Goal: Transaction & Acquisition: Purchase product/service

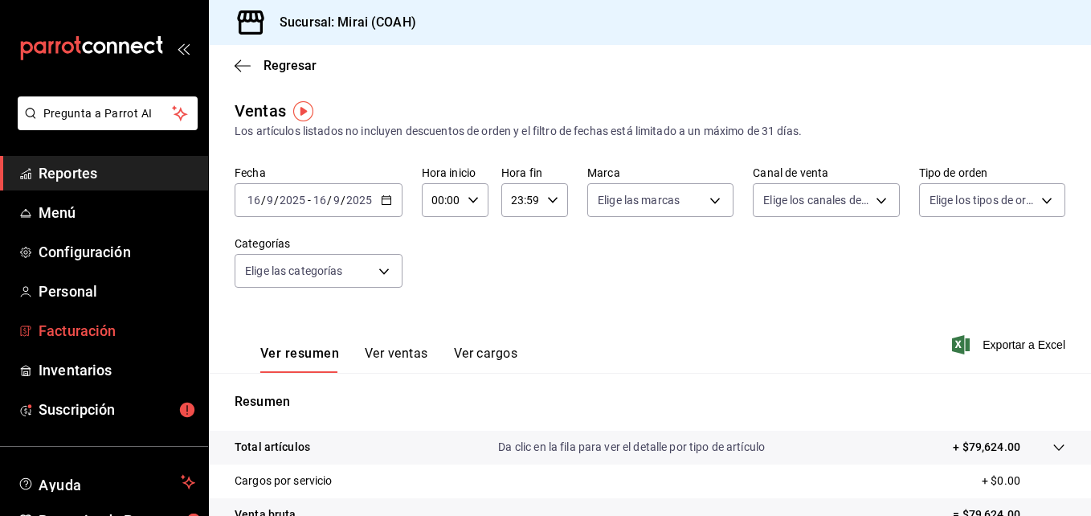
click at [125, 338] on span "Facturación" at bounding box center [117, 331] width 157 height 22
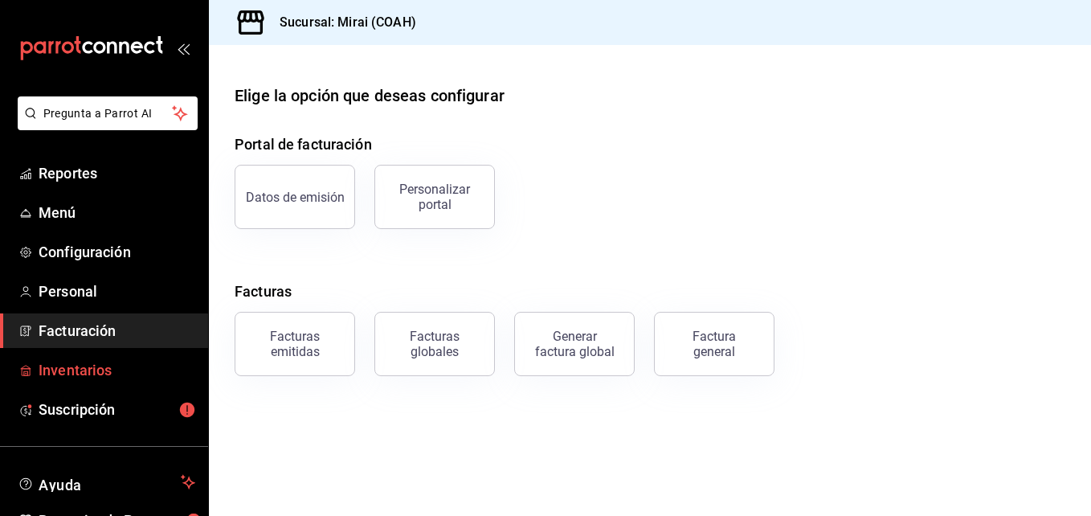
click at [117, 370] on span "Inventarios" at bounding box center [117, 370] width 157 height 22
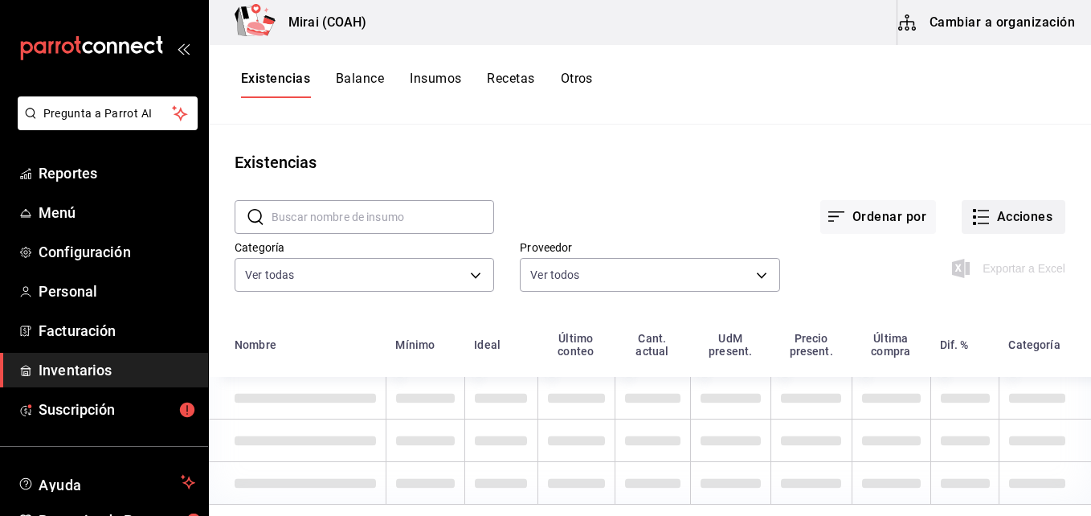
click at [1045, 211] on button "Acciones" at bounding box center [1014, 217] width 104 height 34
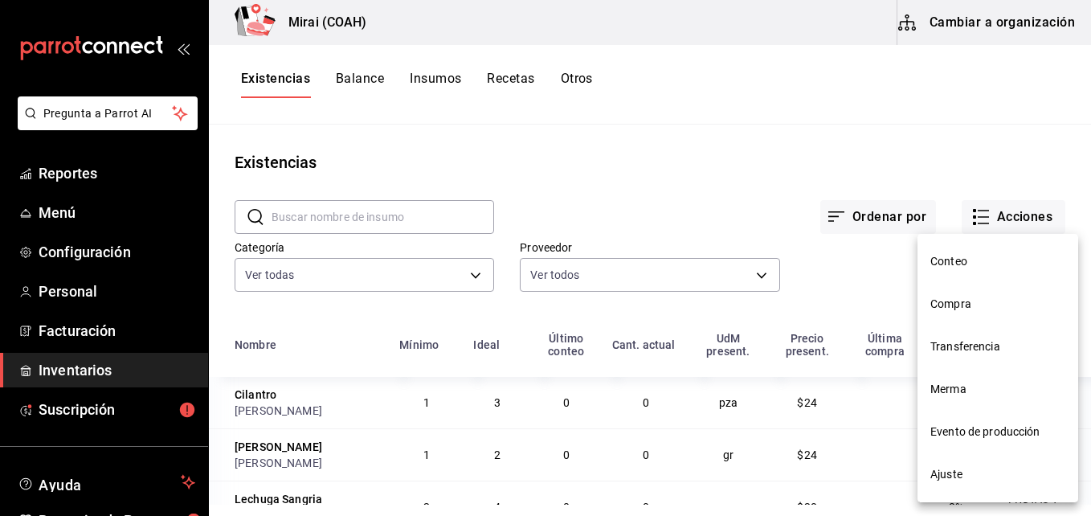
click at [948, 269] on span "Conteo" at bounding box center [998, 261] width 135 height 17
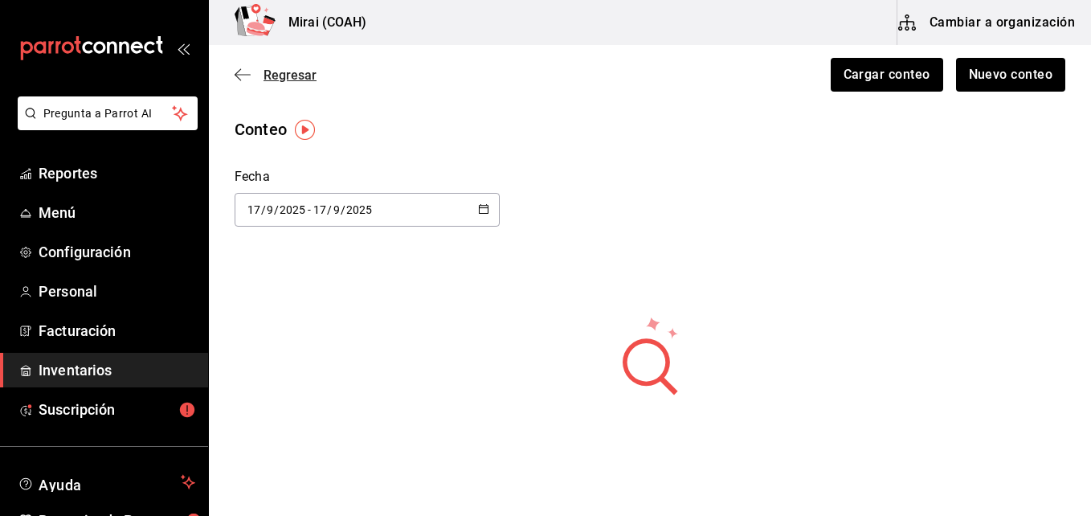
click at [248, 76] on icon "button" at bounding box center [243, 75] width 16 height 14
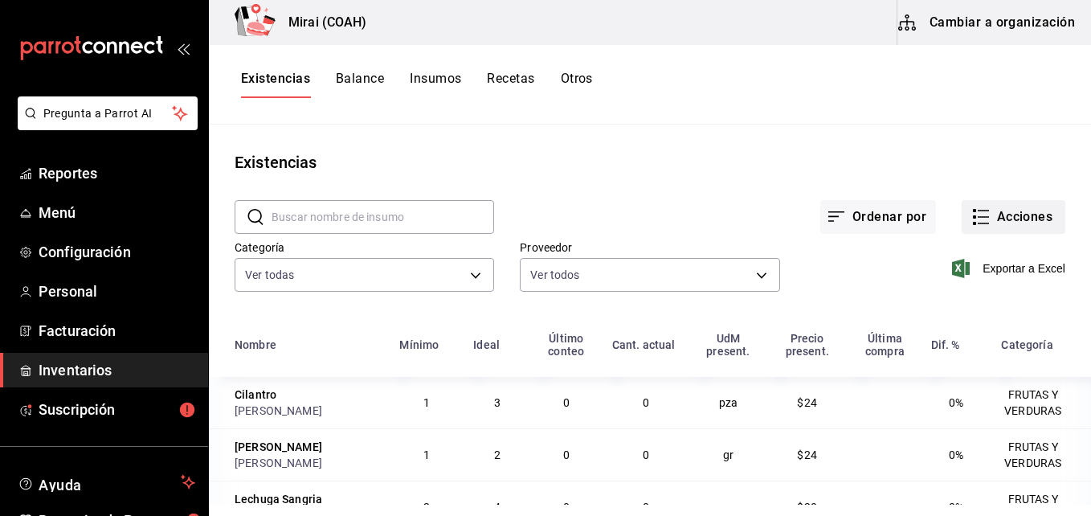
click at [1023, 218] on button "Acciones" at bounding box center [1014, 217] width 104 height 34
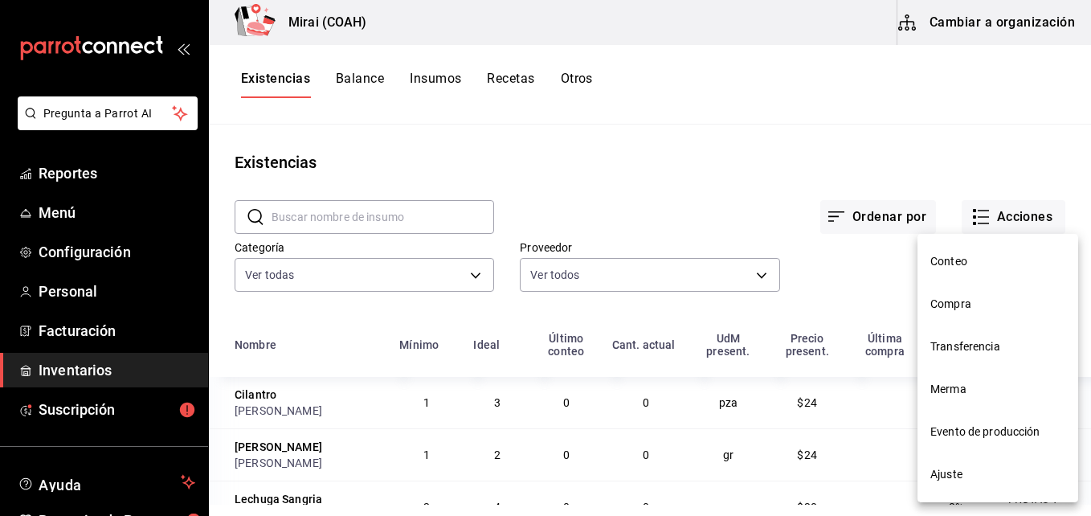
click at [981, 305] on span "Compra" at bounding box center [998, 304] width 135 height 17
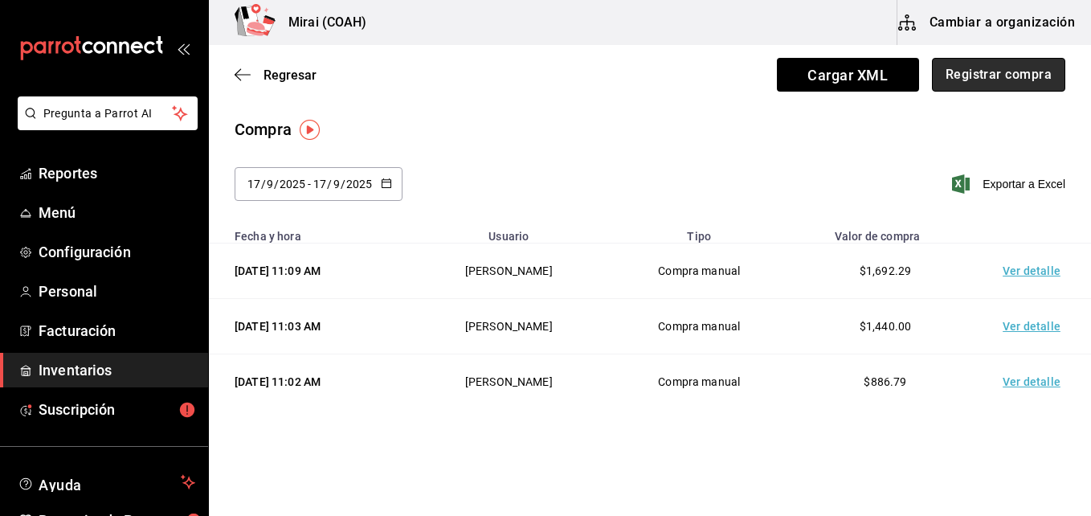
click at [1000, 86] on button "Registrar compra" at bounding box center [998, 75] width 133 height 34
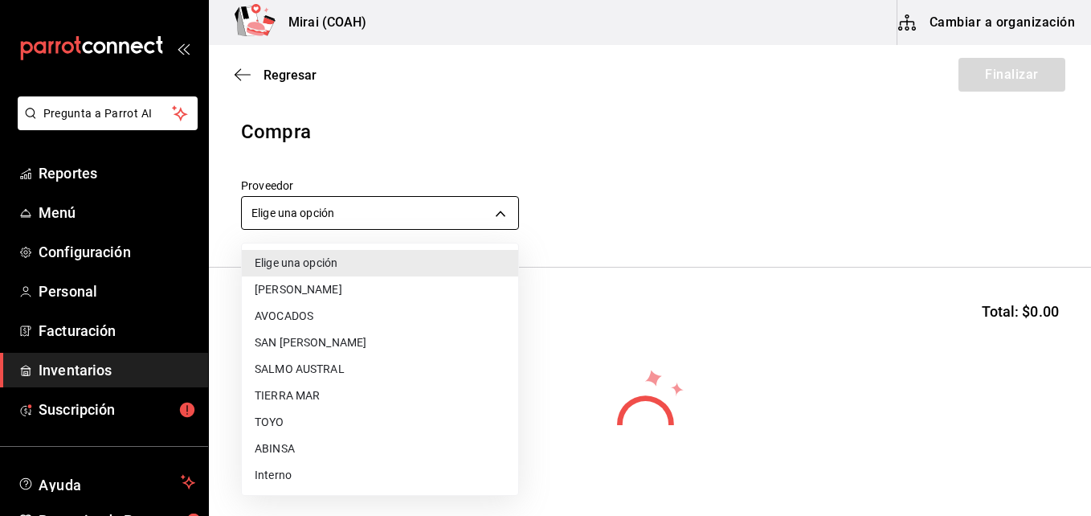
click at [438, 224] on body "Pregunta a Parrot AI Reportes Menú Configuración Personal Facturación Inventari…" at bounding box center [545, 212] width 1091 height 425
click at [301, 450] on li "ABINSA" at bounding box center [380, 449] width 276 height 27
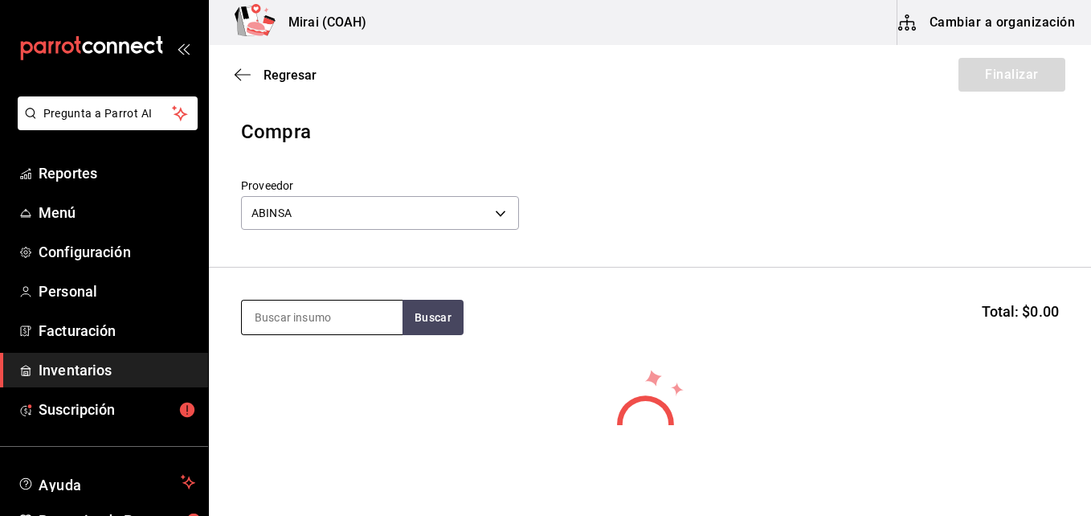
click at [318, 321] on input at bounding box center [322, 318] width 161 height 34
click at [301, 203] on body "Pregunta a Parrot AI Reportes Menú Configuración Personal Facturación Inventari…" at bounding box center [545, 212] width 1091 height 425
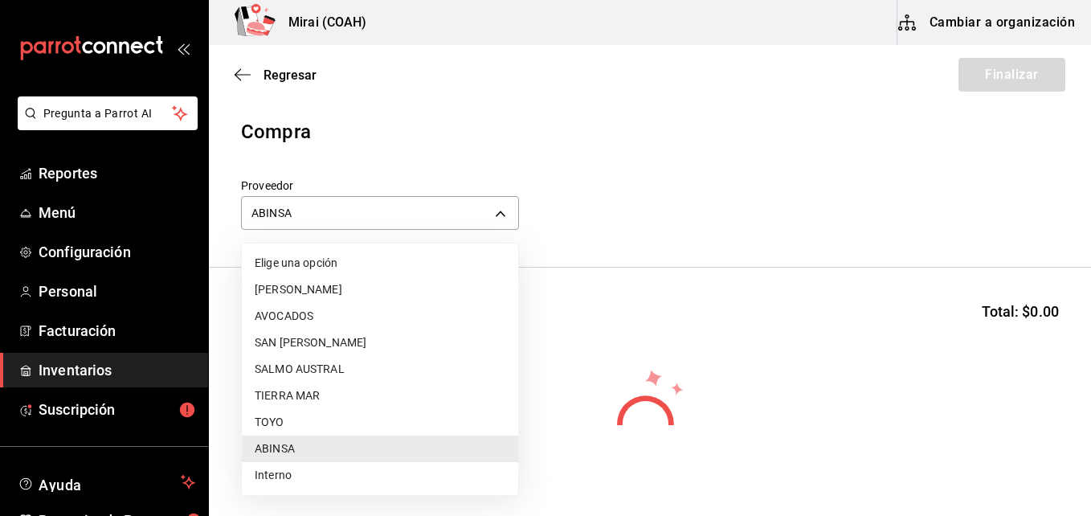
click at [265, 420] on li "TOYO" at bounding box center [380, 422] width 276 height 27
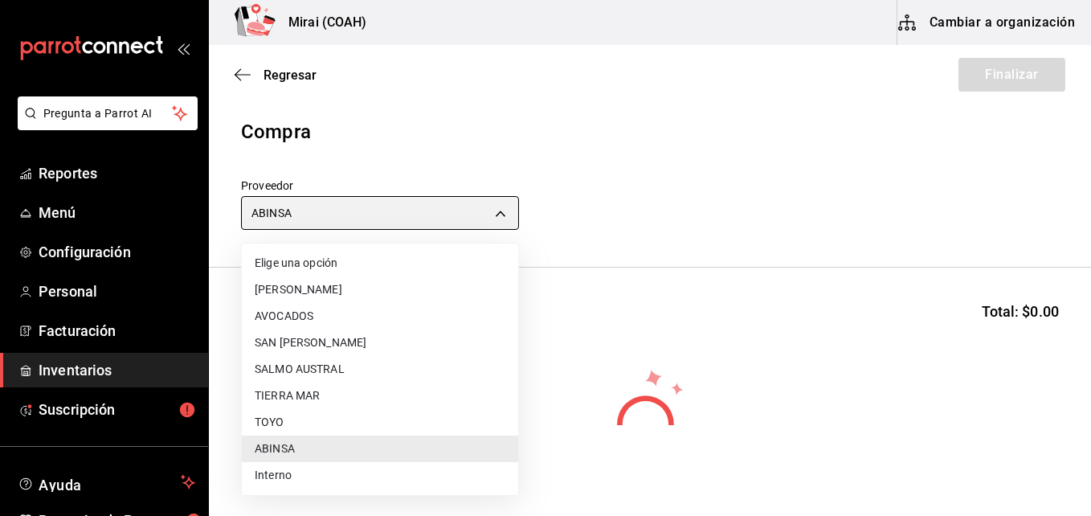
type input "e78d7275-026a-4e50-9875-693dd4ae81c7"
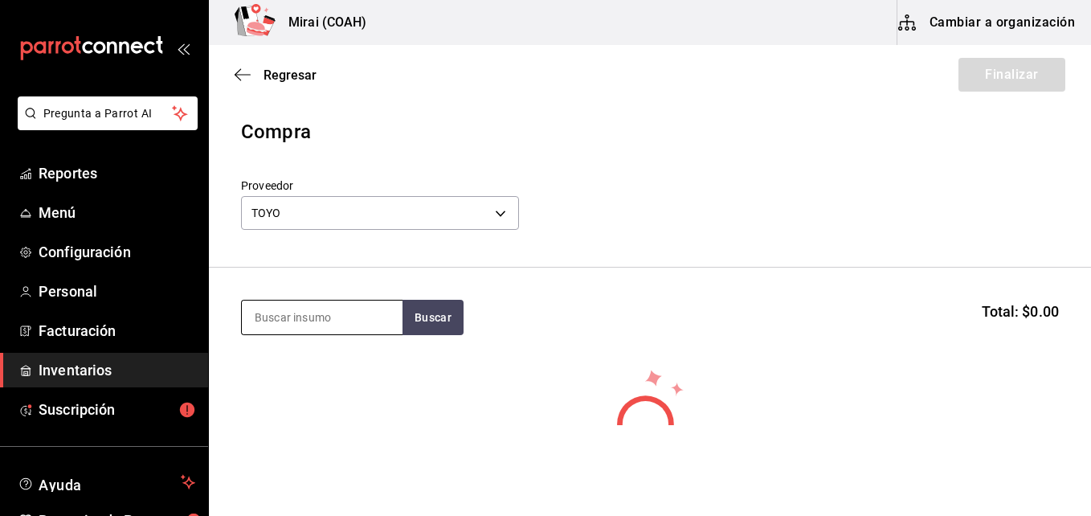
click at [276, 327] on input at bounding box center [322, 318] width 161 height 34
type input "SUR"
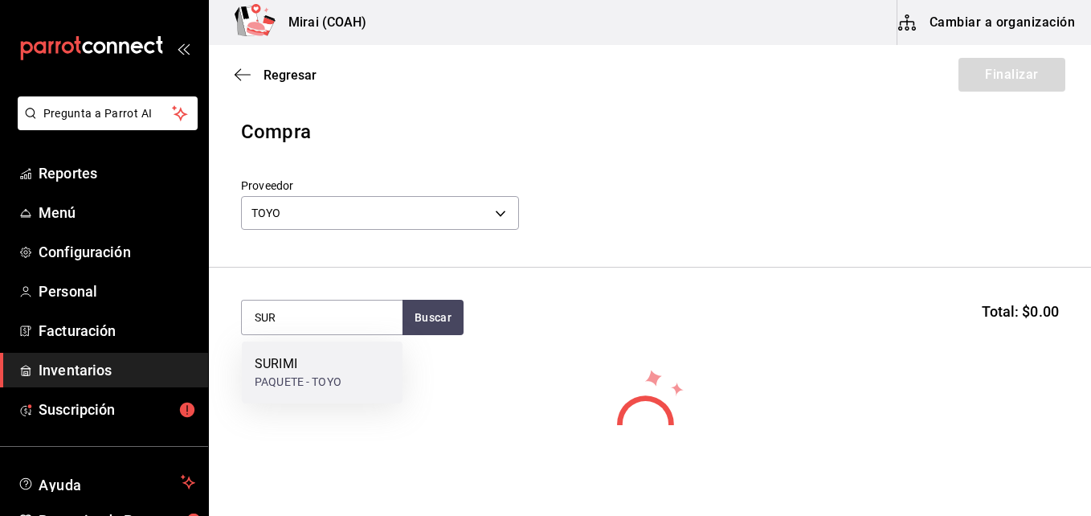
click at [284, 378] on div "PAQUETE - TOYO" at bounding box center [298, 382] width 87 height 17
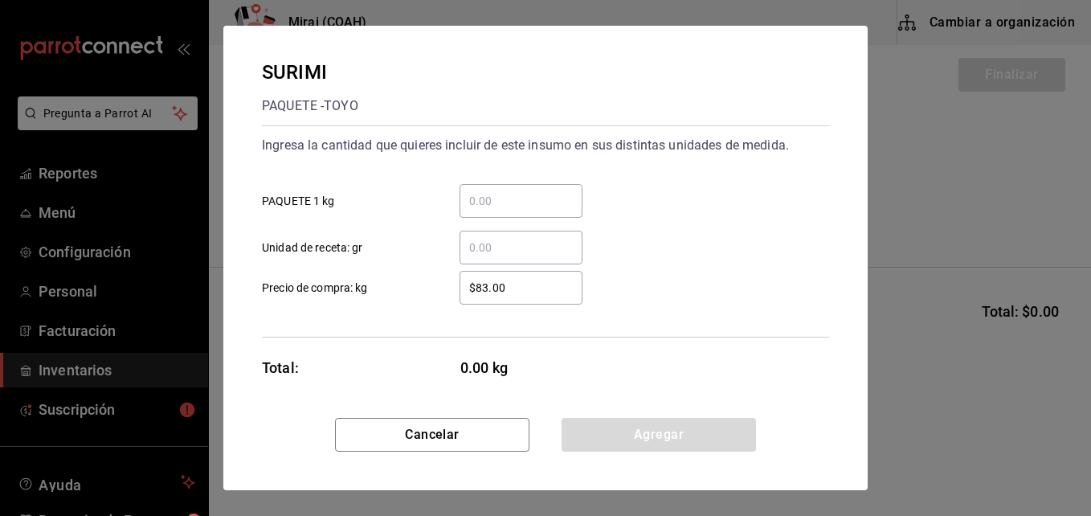
click at [485, 201] on input "​ PAQUETE 1 kg" at bounding box center [521, 200] width 123 height 19
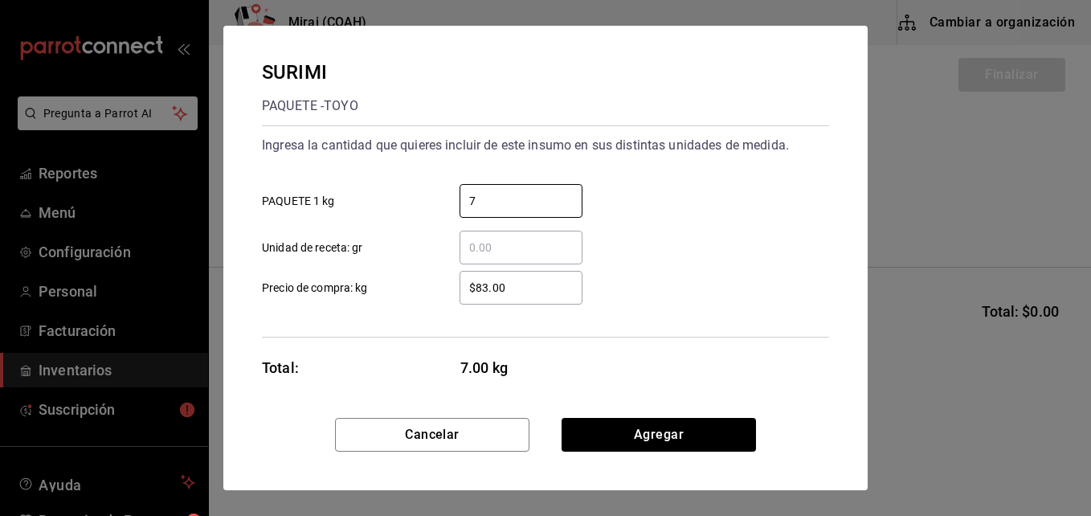
type input "7"
click at [486, 292] on input "$83.00" at bounding box center [521, 287] width 123 height 19
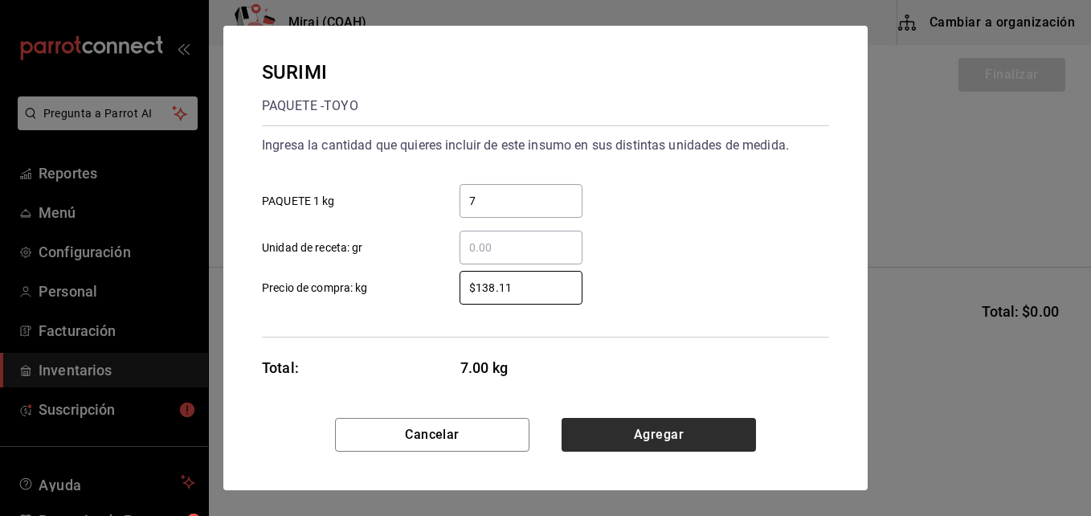
type input "$138.11"
click at [624, 428] on button "Agregar" at bounding box center [659, 435] width 194 height 34
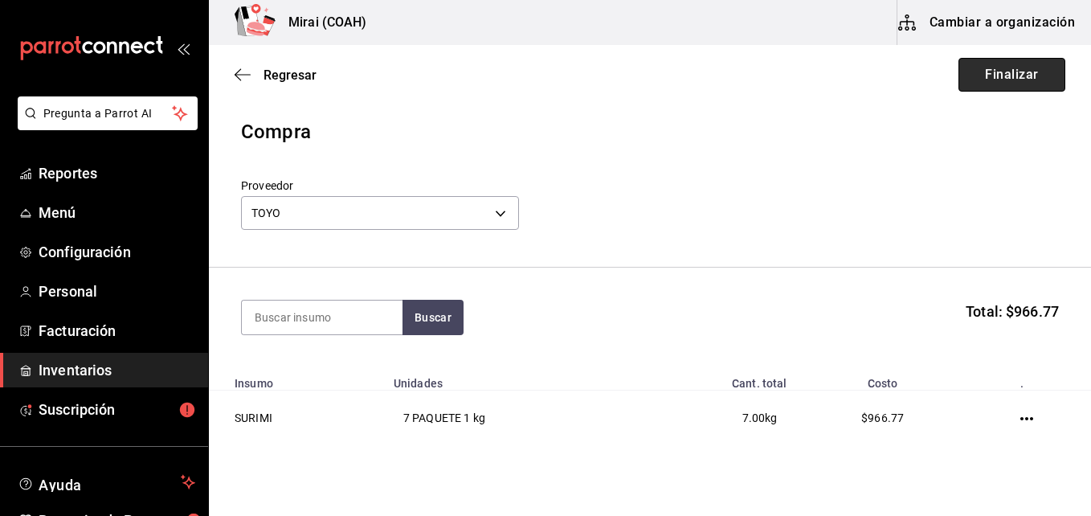
click at [982, 79] on button "Finalizar" at bounding box center [1012, 75] width 107 height 34
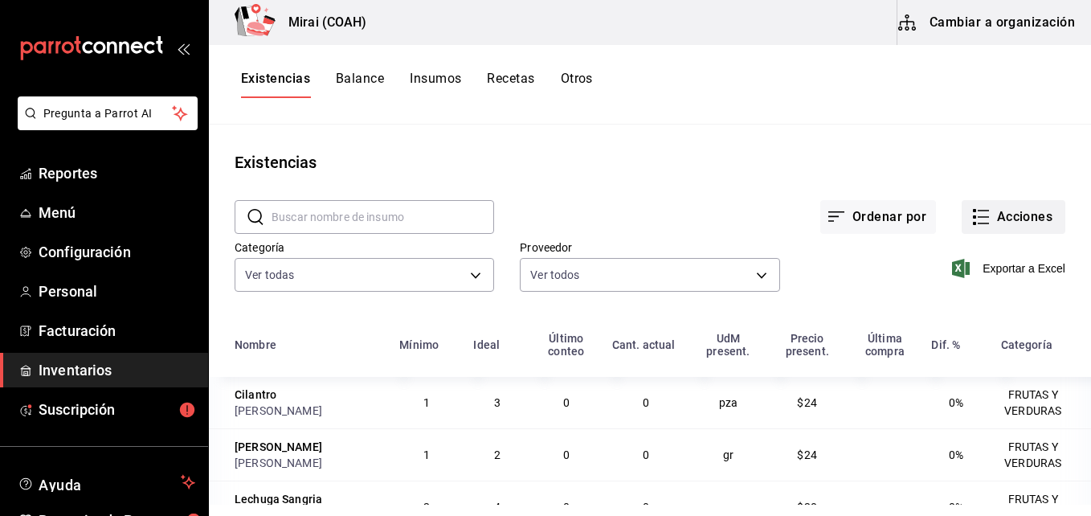
click at [997, 223] on button "Acciones" at bounding box center [1014, 217] width 104 height 34
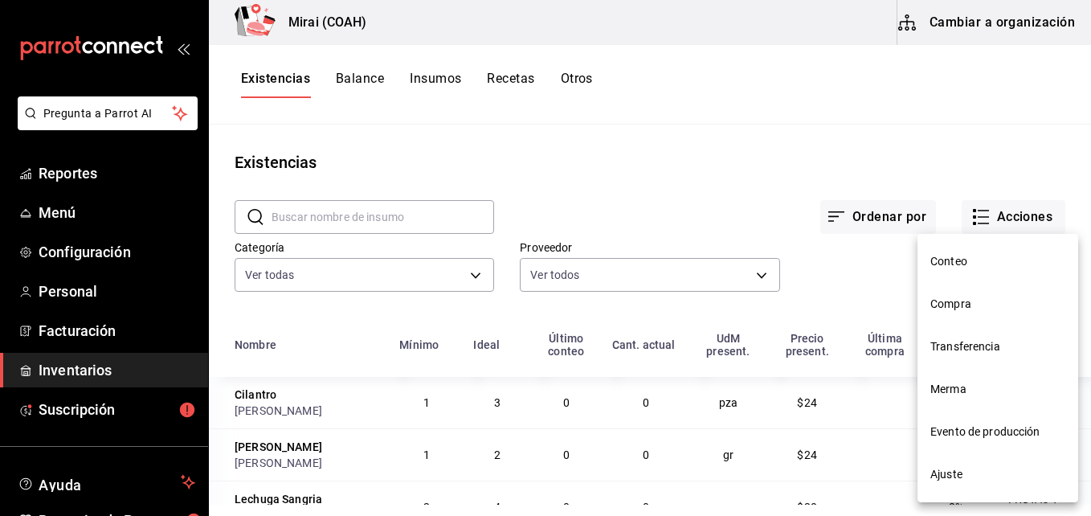
click at [974, 301] on span "Compra" at bounding box center [998, 304] width 135 height 17
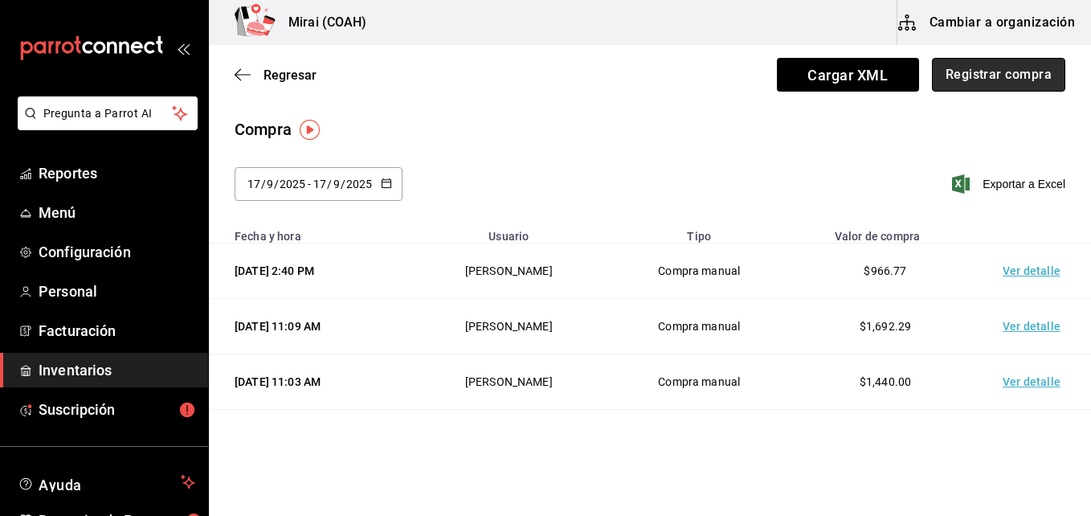
click at [947, 81] on button "Registrar compra" at bounding box center [998, 75] width 133 height 34
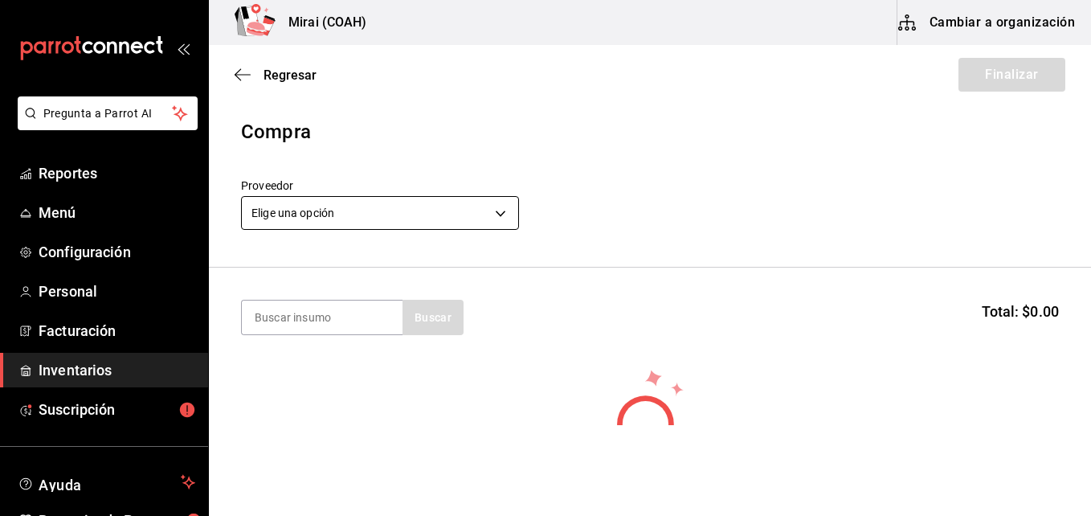
click at [289, 228] on body "Pregunta a Parrot AI Reportes Menú Configuración Personal Facturación Inventari…" at bounding box center [545, 212] width 1091 height 425
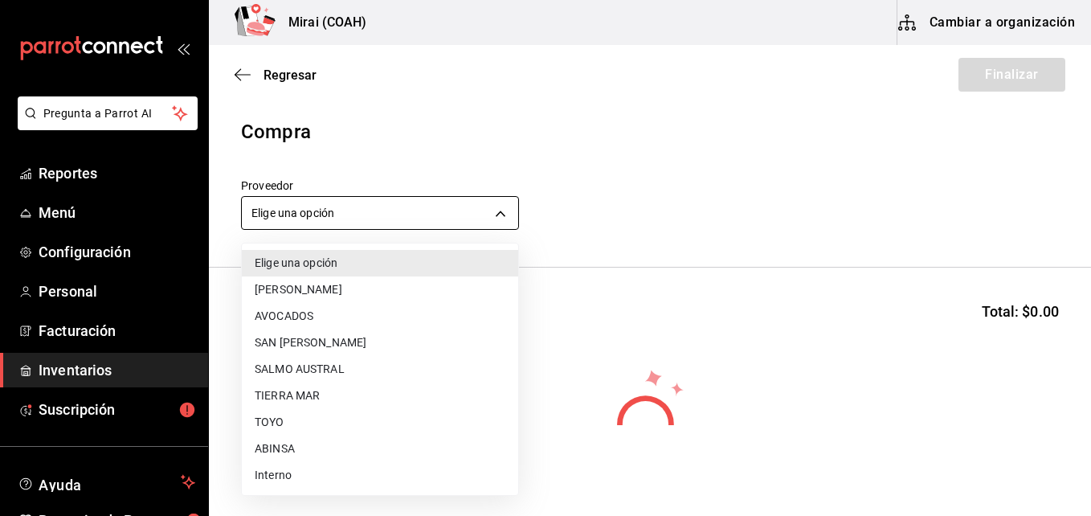
click at [289, 228] on body "Pregunta a Parrot AI Reportes Menú Configuración Personal Facturación Inventari…" at bounding box center [545, 212] width 1091 height 425
click at [269, 433] on li "TOYO" at bounding box center [380, 422] width 276 height 27
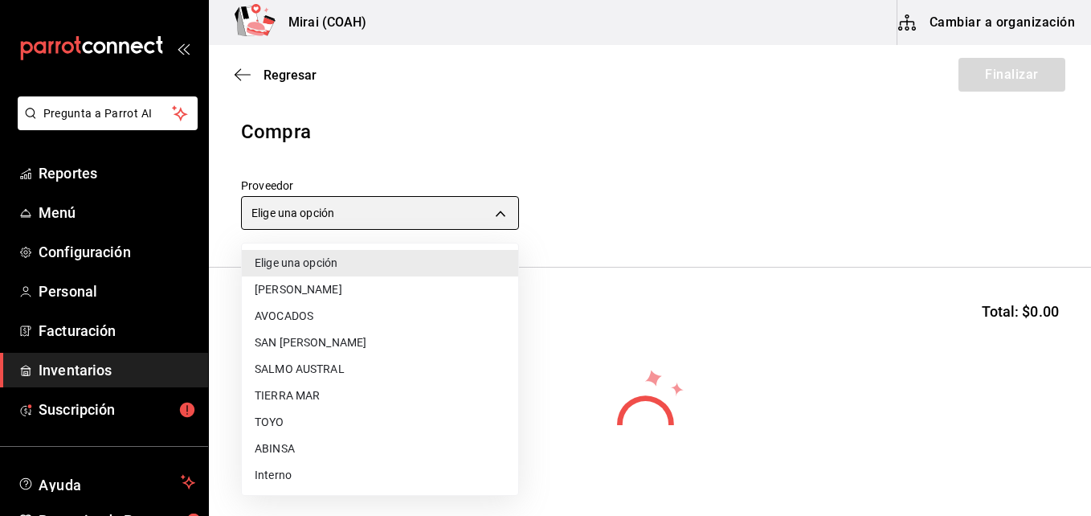
type input "e78d7275-026a-4e50-9875-693dd4ae81c7"
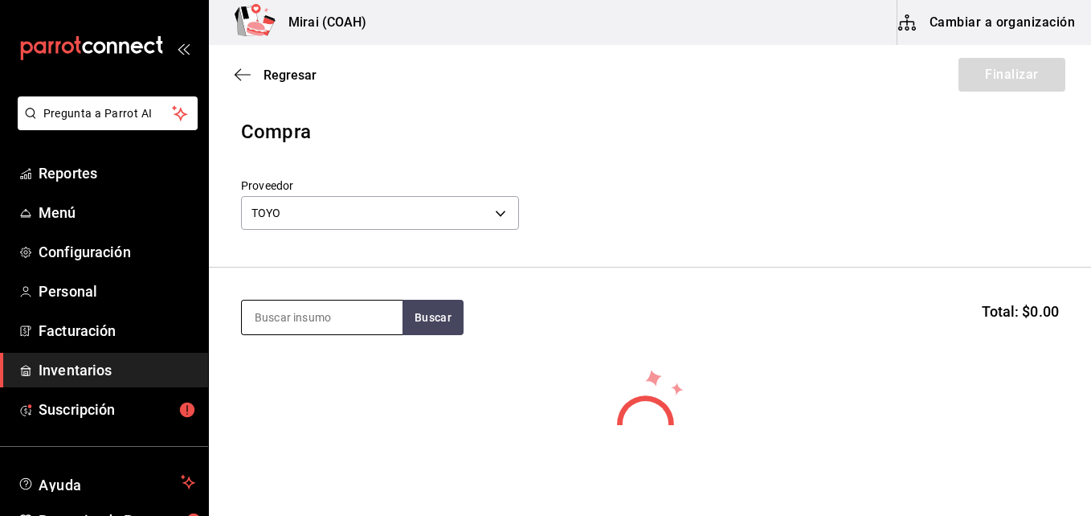
click at [261, 332] on input at bounding box center [322, 318] width 161 height 34
type input "SUR"
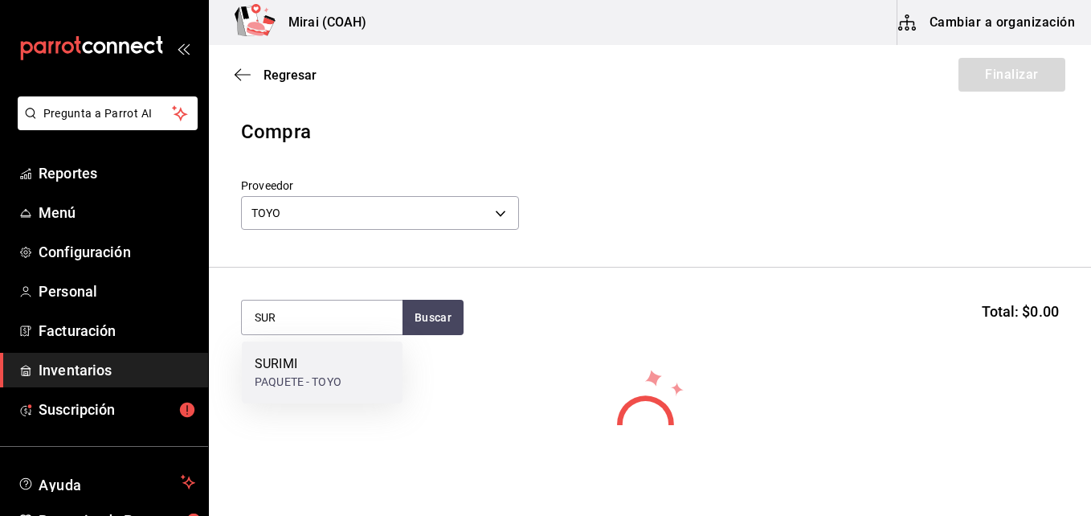
click at [281, 395] on div "[PERSON_NAME] - TOYO" at bounding box center [322, 373] width 161 height 62
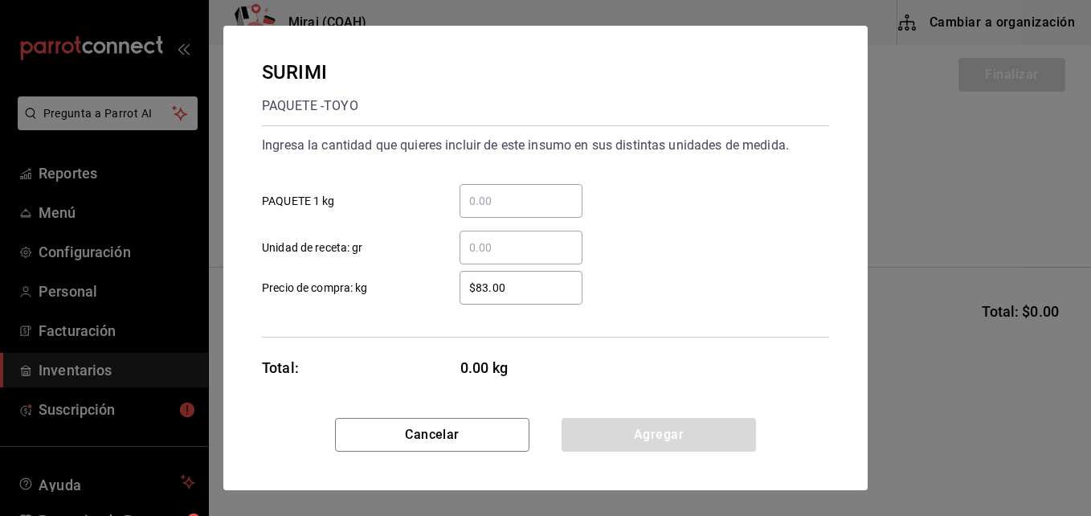
click at [521, 199] on input "​ PAQUETE 1 kg" at bounding box center [521, 200] width 123 height 19
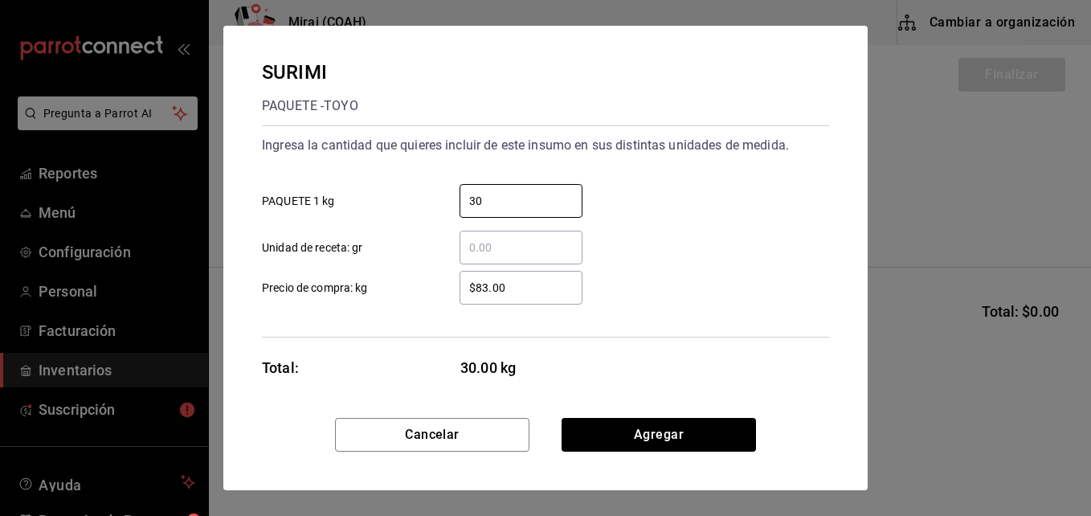
type input "30"
click at [492, 297] on input "$83.00" at bounding box center [521, 287] width 123 height 19
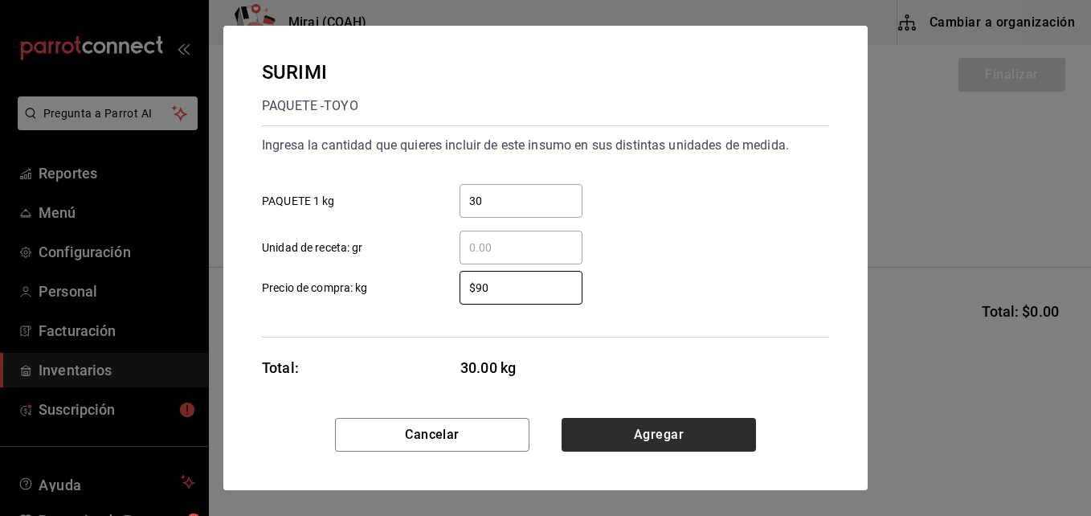
type input "$90"
click at [643, 442] on button "Agregar" at bounding box center [659, 435] width 194 height 34
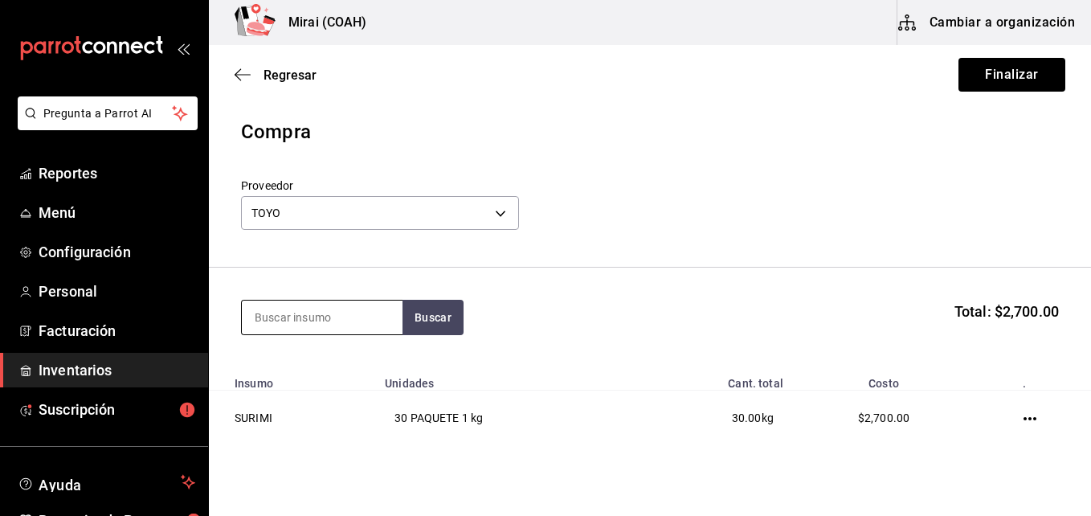
click at [287, 317] on input at bounding box center [322, 318] width 161 height 34
type input "MAS"
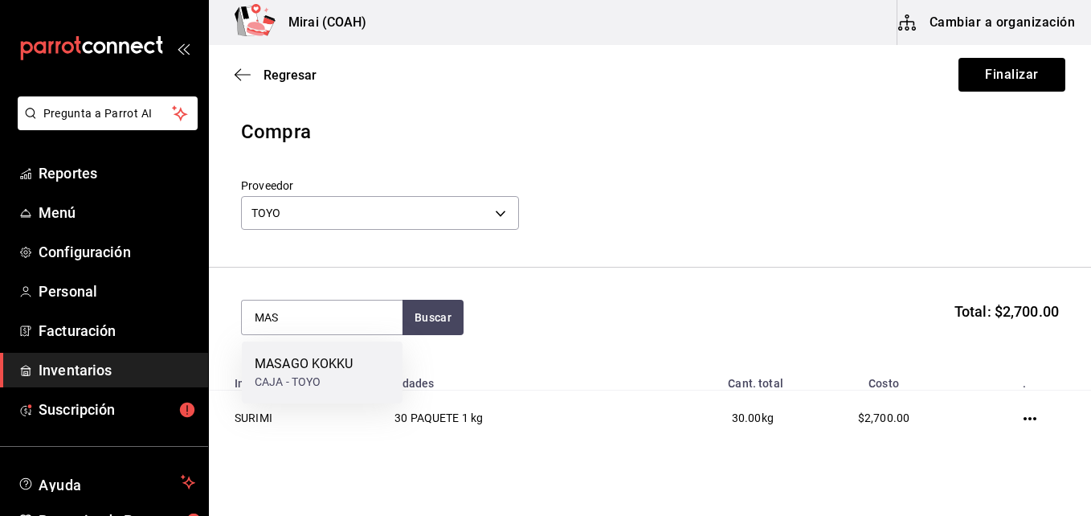
click at [312, 374] on div "CAJA - TOYO" at bounding box center [304, 382] width 99 height 17
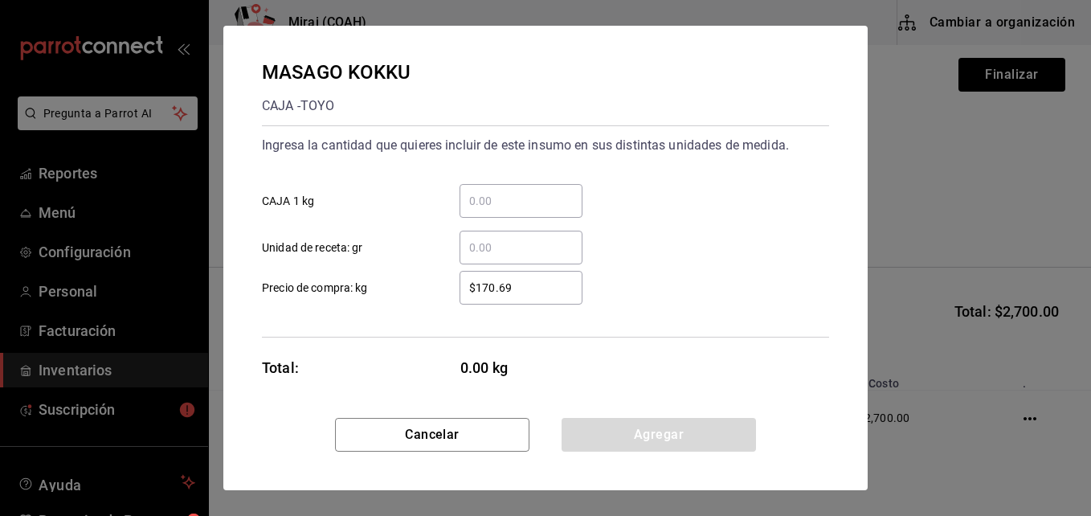
click at [535, 203] on input "​ CAJA 1 kg" at bounding box center [521, 200] width 123 height 19
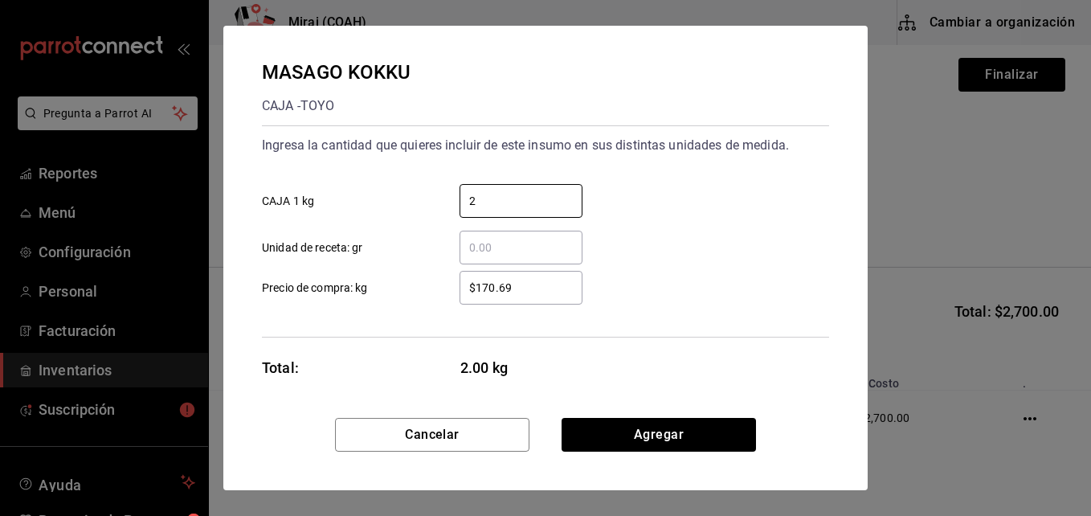
type input "2"
click at [487, 286] on input "$170.69" at bounding box center [521, 287] width 123 height 19
type input "$327.81"
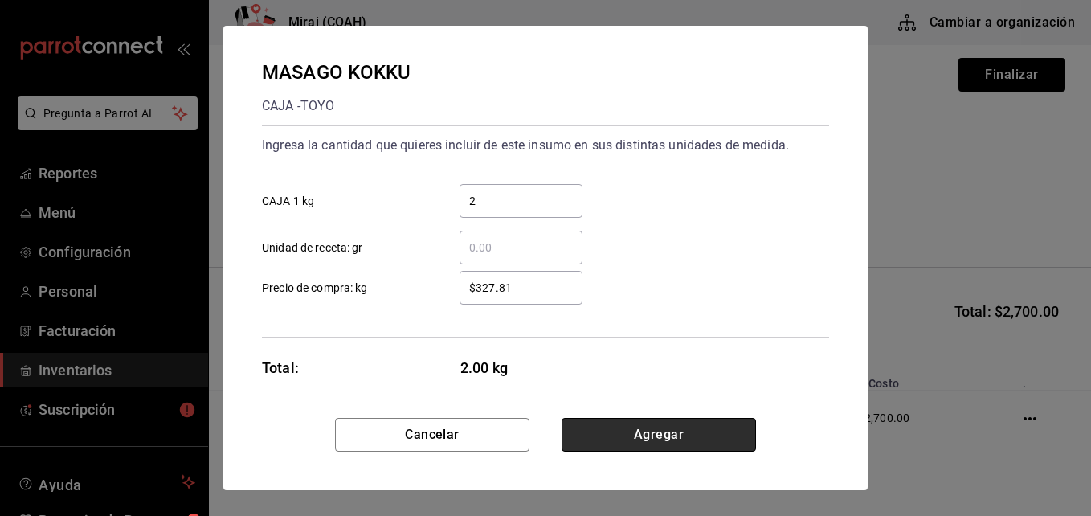
click at [608, 440] on button "Agregar" at bounding box center [659, 435] width 194 height 34
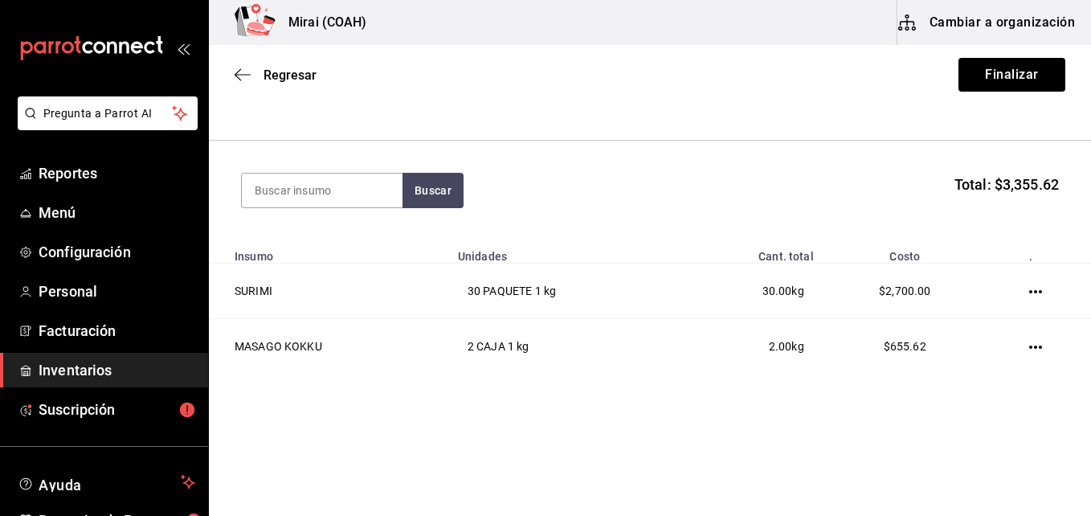
scroll to position [128, 0]
type input "KAN"
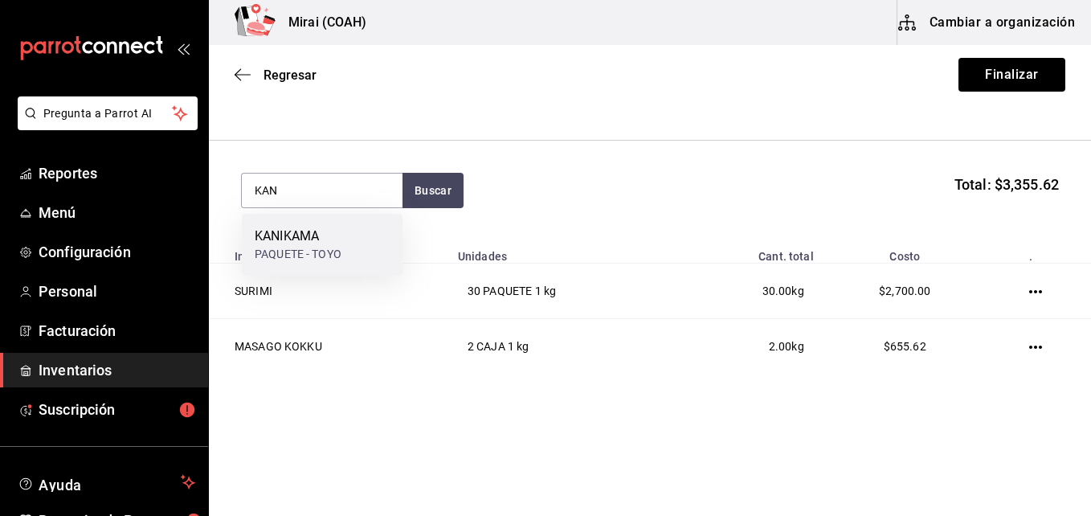
click at [325, 231] on div "KANIKAMA" at bounding box center [298, 236] width 87 height 19
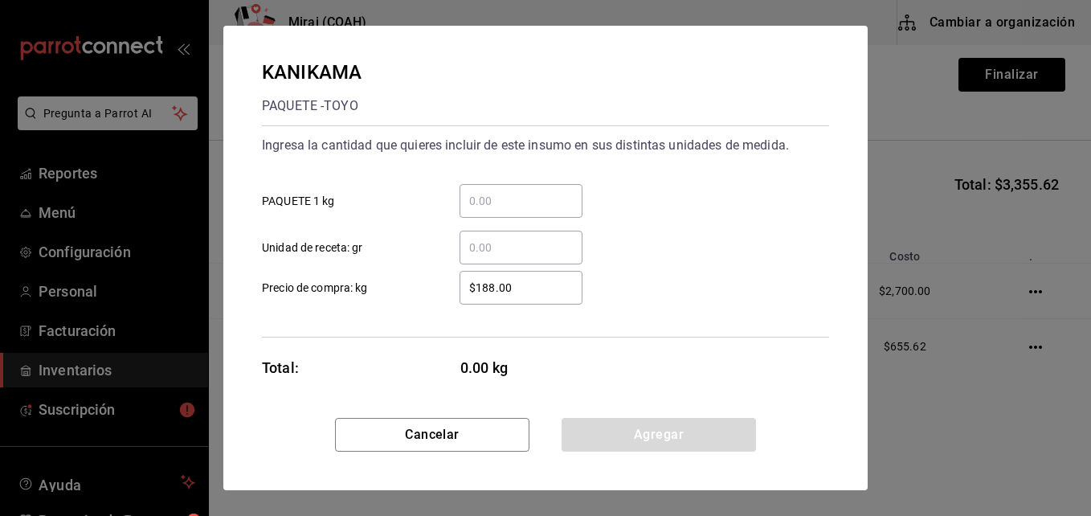
click at [511, 199] on input "​ PAQUETE 1 kg" at bounding box center [521, 200] width 123 height 19
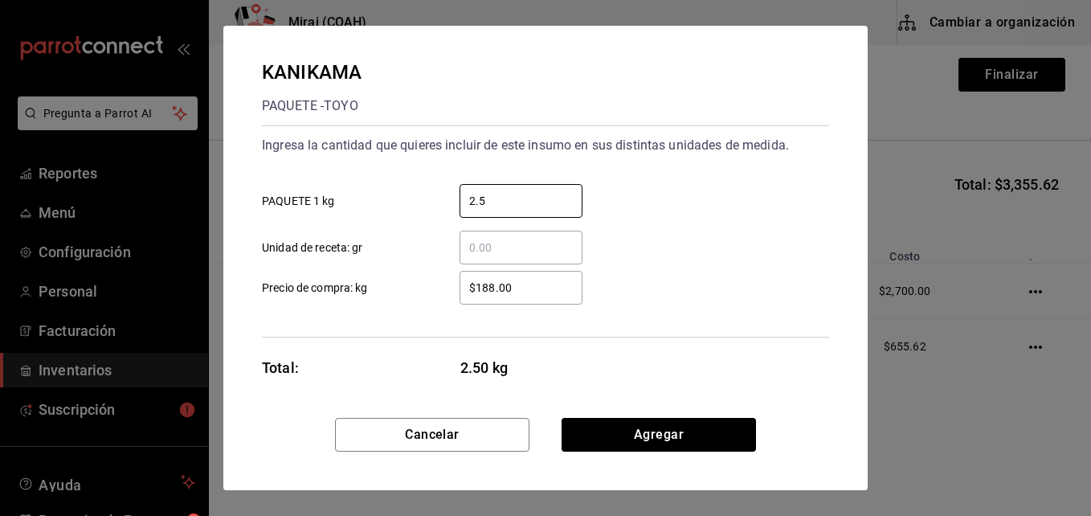
type input "2.5"
click at [518, 284] on input "$188.00" at bounding box center [521, 287] width 123 height 19
type input "$193.00"
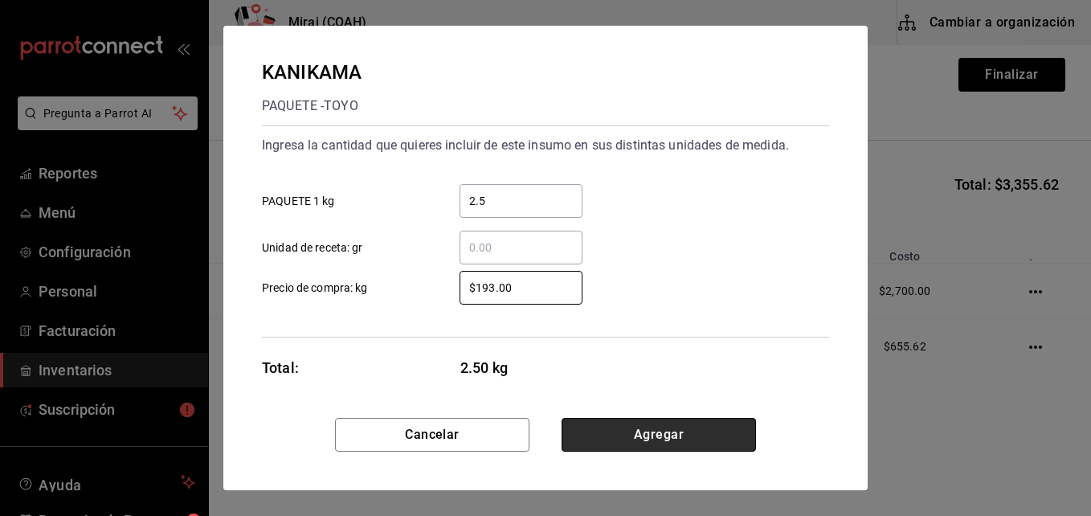
click at [593, 442] on button "Agregar" at bounding box center [659, 435] width 194 height 34
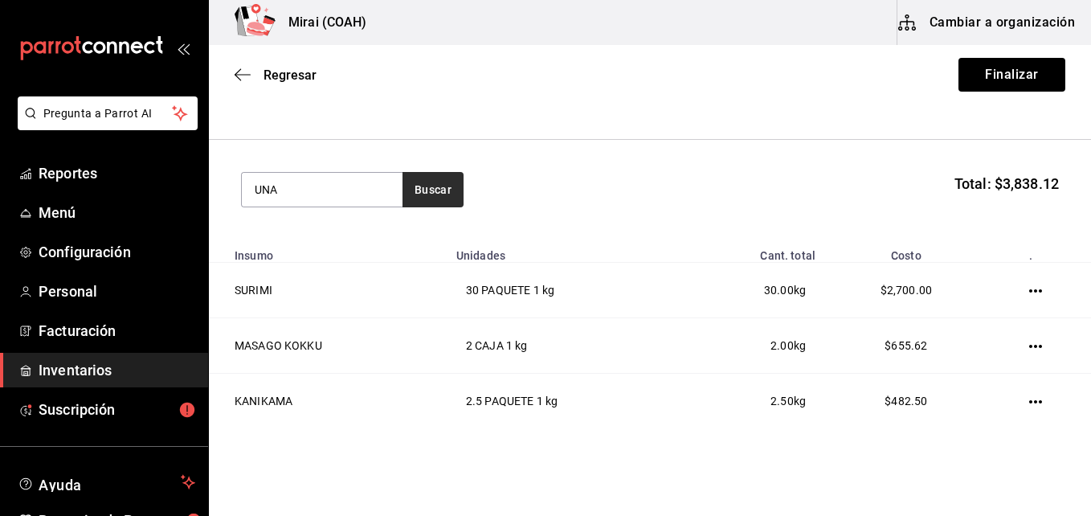
type input "UNA"
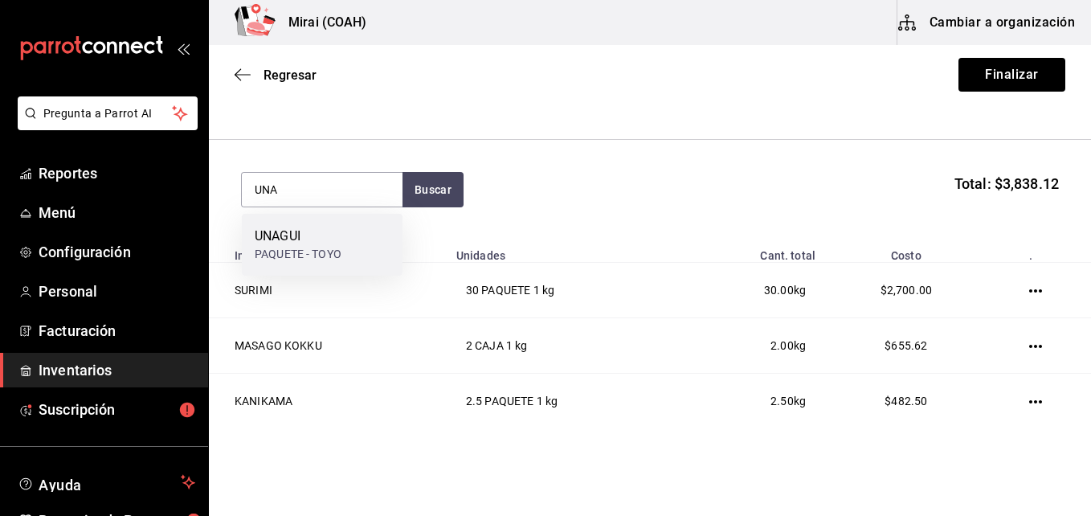
click at [350, 227] on div "UNAGUI PAQUETE - TOYO" at bounding box center [322, 245] width 161 height 62
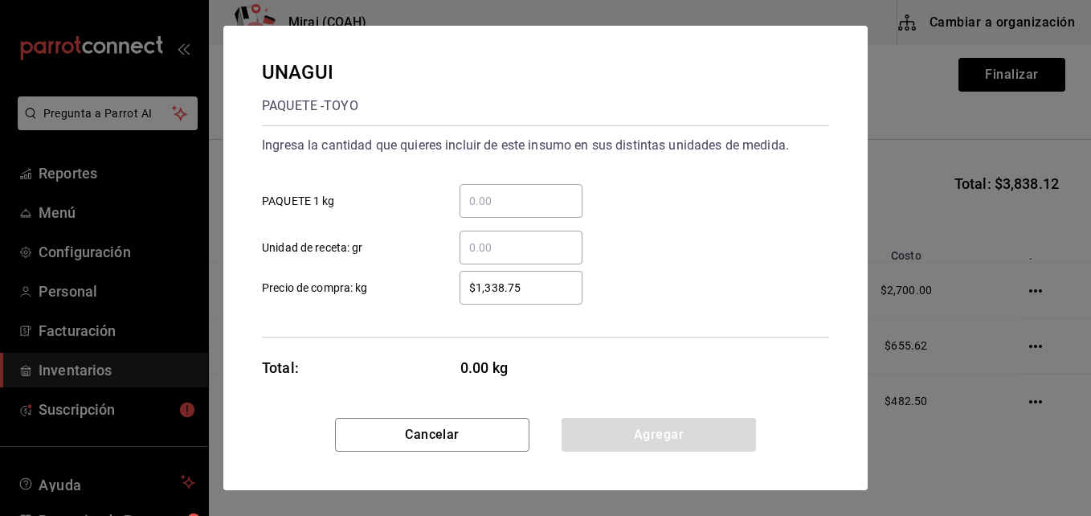
click at [493, 207] on input "​ PAQUETE 1 kg" at bounding box center [521, 200] width 123 height 19
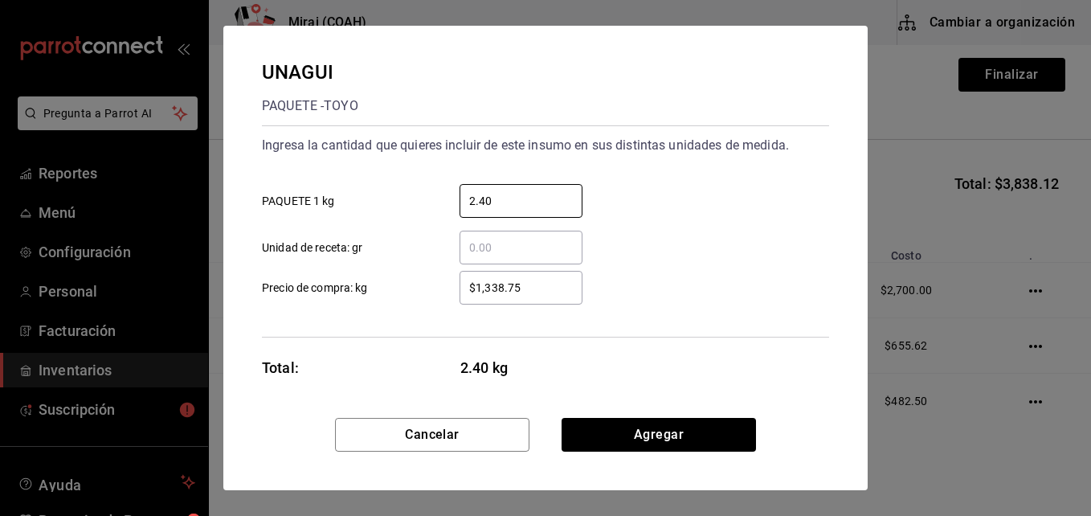
type input "2.40"
click at [526, 282] on input "$1,338.75" at bounding box center [521, 287] width 123 height 19
type input "$562.50"
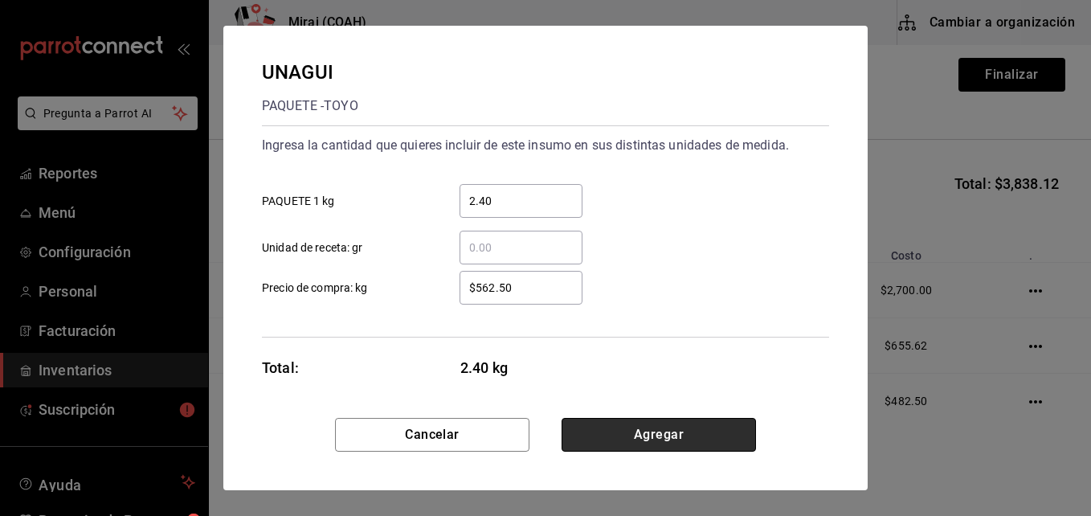
click at [588, 436] on button "Agregar" at bounding box center [659, 435] width 194 height 34
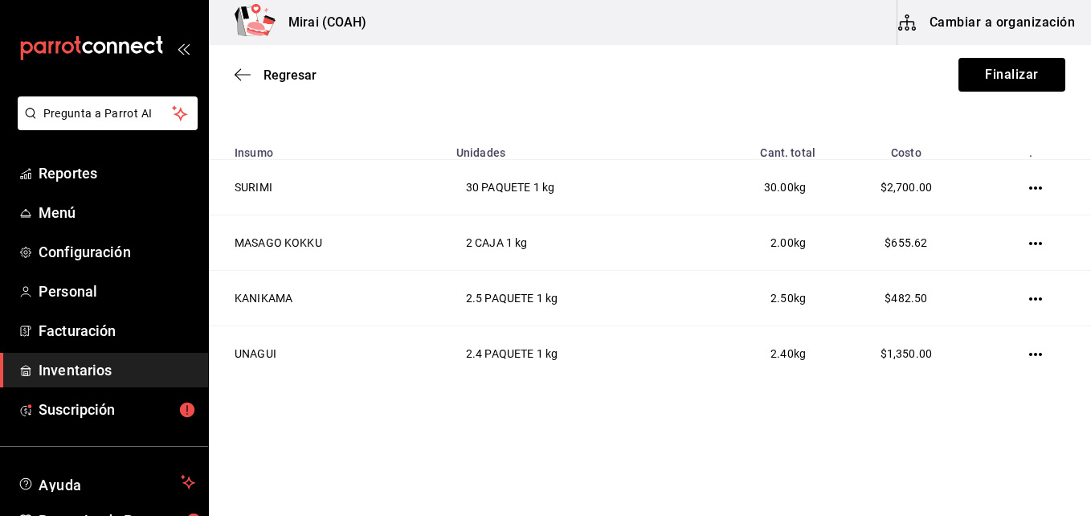
scroll to position [239, 0]
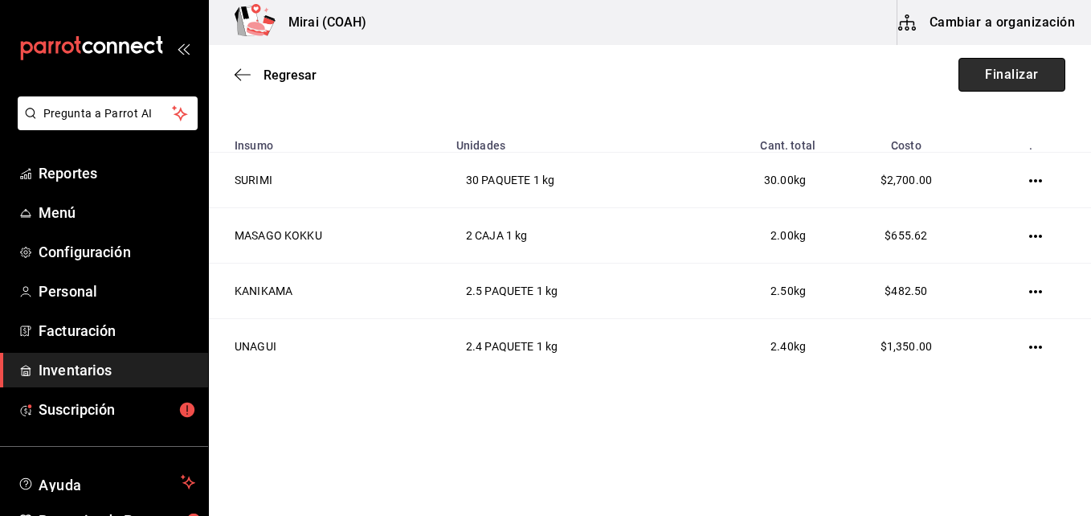
click at [981, 81] on button "Finalizar" at bounding box center [1012, 75] width 107 height 34
